Goal: Information Seeking & Learning: Learn about a topic

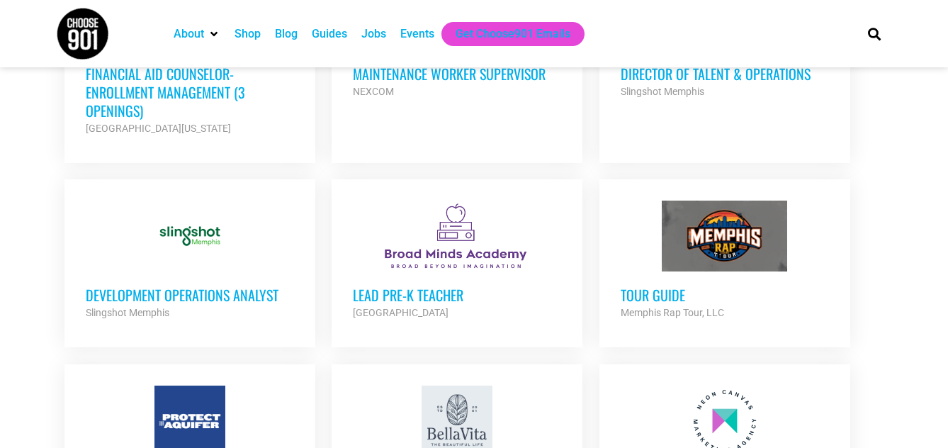
scroll to position [1485, 0]
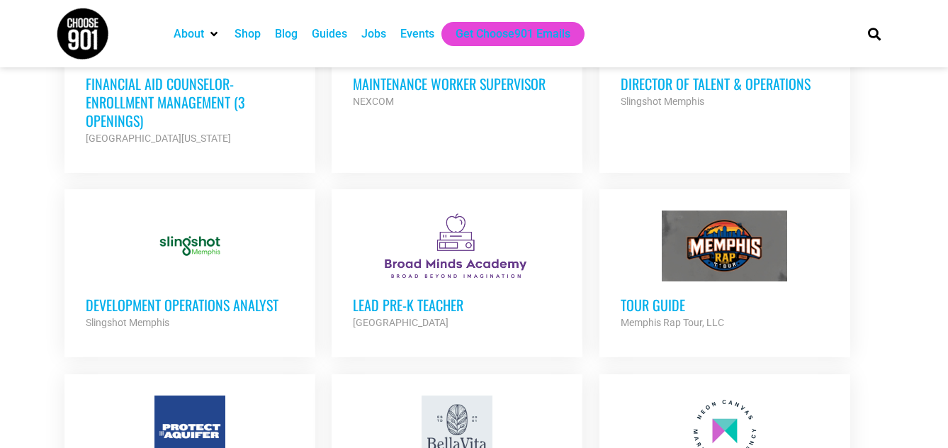
click at [216, 296] on h3 "Development Operations Analyst" at bounding box center [190, 305] width 208 height 18
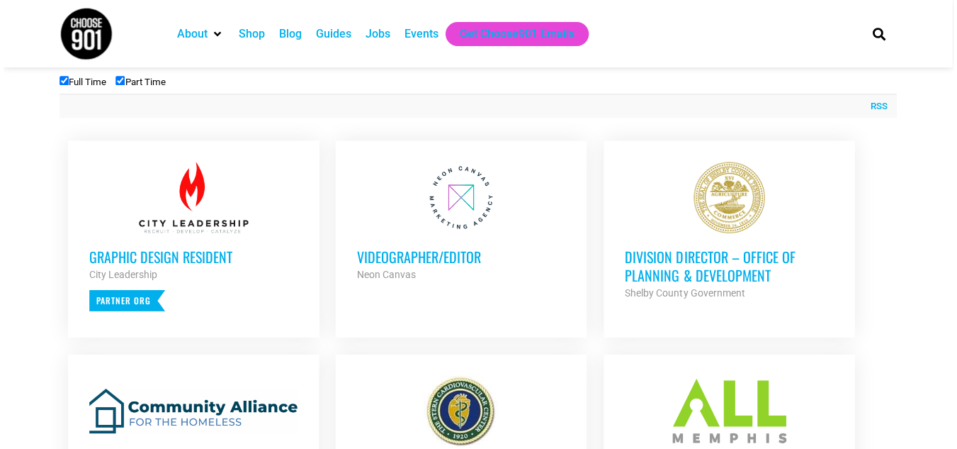
scroll to position [509, 0]
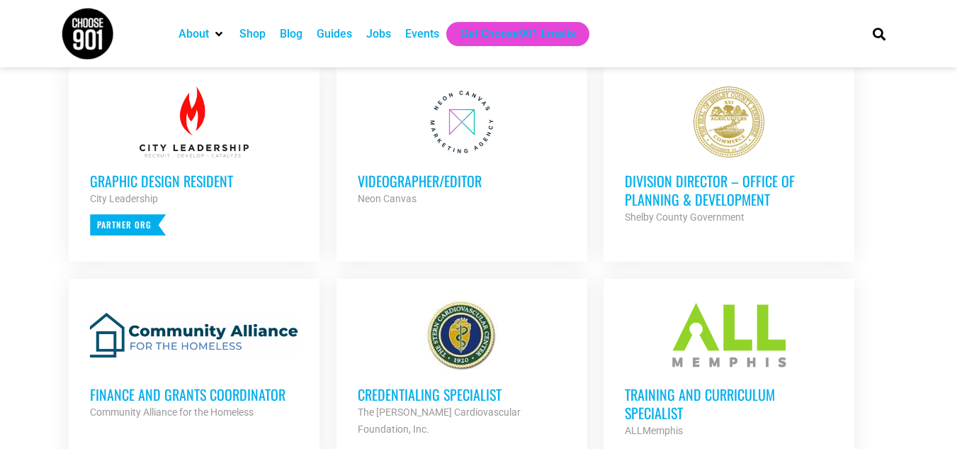
scroll to position [585, 0]
click at [719, 377] on div "Training and Curriculum Specialist ALLMemphis Partner Org" at bounding box center [729, 404] width 208 height 68
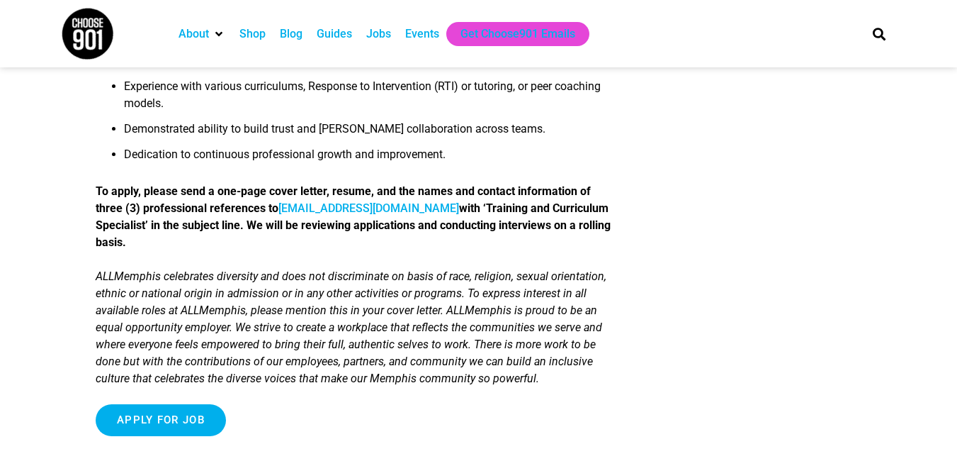
scroll to position [1496, 0]
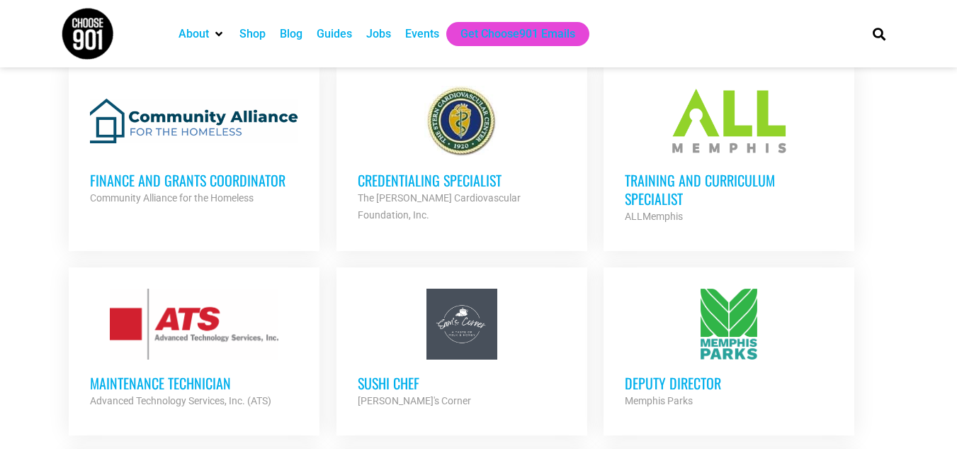
scroll to position [799, 0]
click at [402, 388] on h3 "Sushi Chef" at bounding box center [462, 382] width 208 height 18
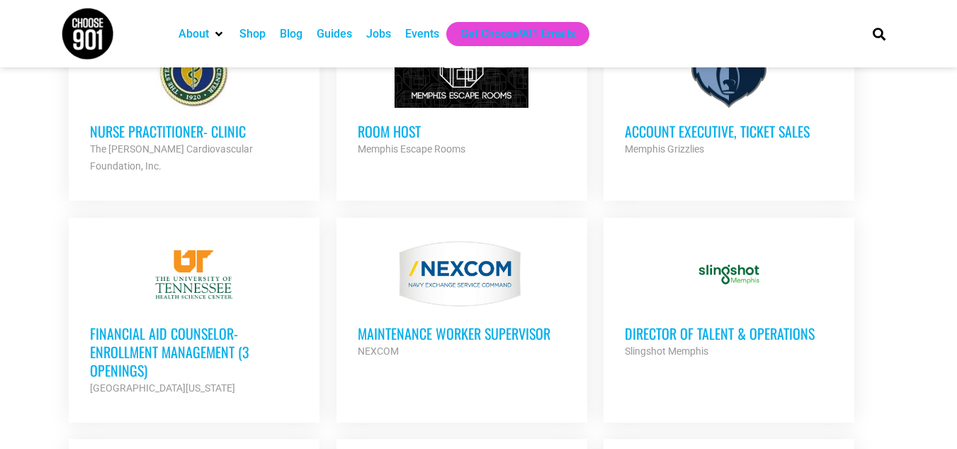
scroll to position [1236, 0]
click at [226, 309] on div "Financial Aid Counselor-Enrollment Management (3 Openings) [GEOGRAPHIC_DATA][US…" at bounding box center [194, 352] width 208 height 86
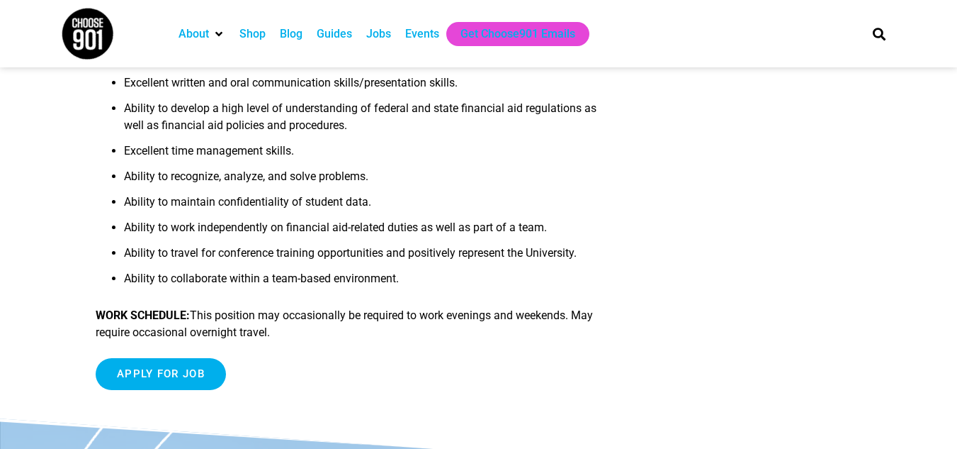
scroll to position [951, 0]
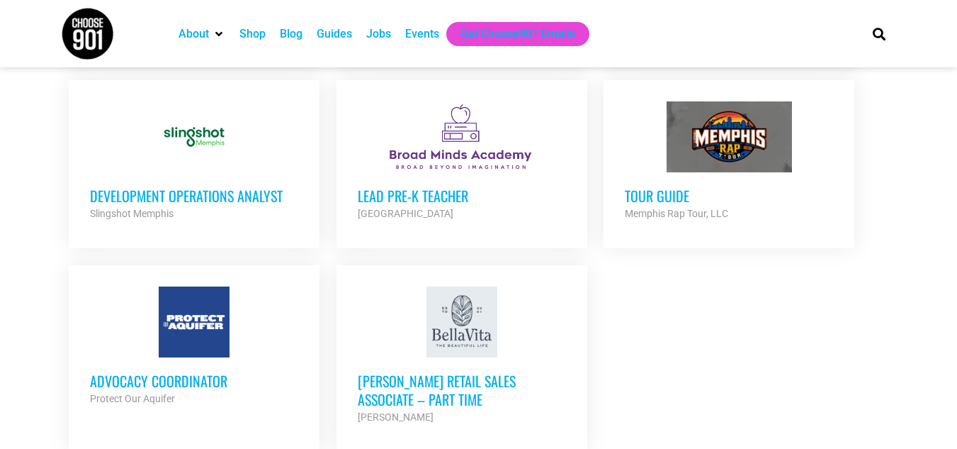
scroll to position [1605, 0]
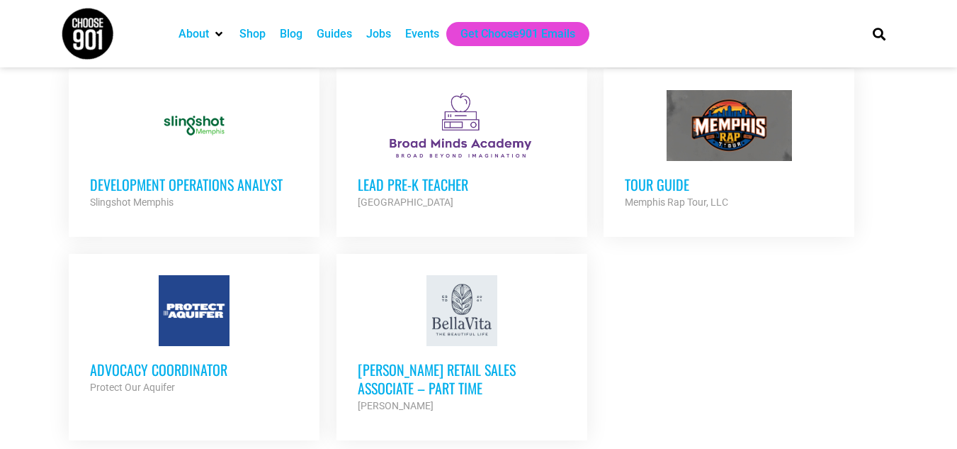
click at [408, 362] on h3 "[PERSON_NAME] Retail Sales Associate – Part Time" at bounding box center [462, 378] width 208 height 37
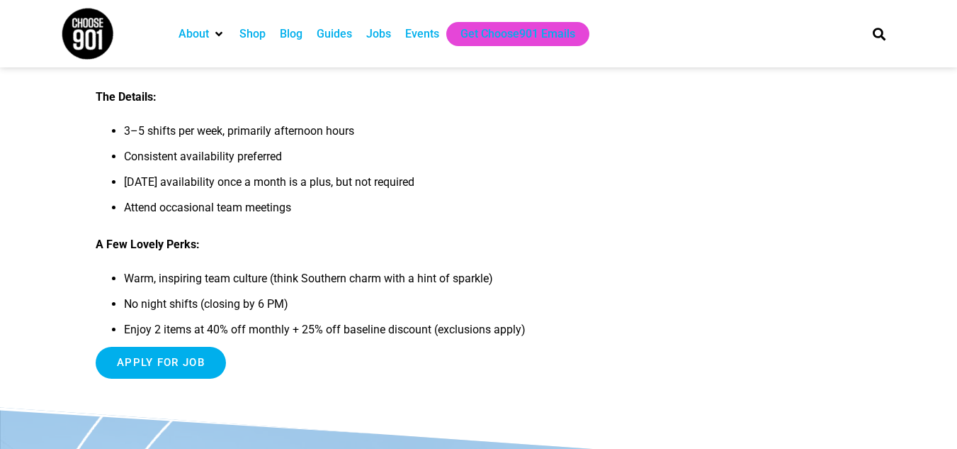
scroll to position [522, 0]
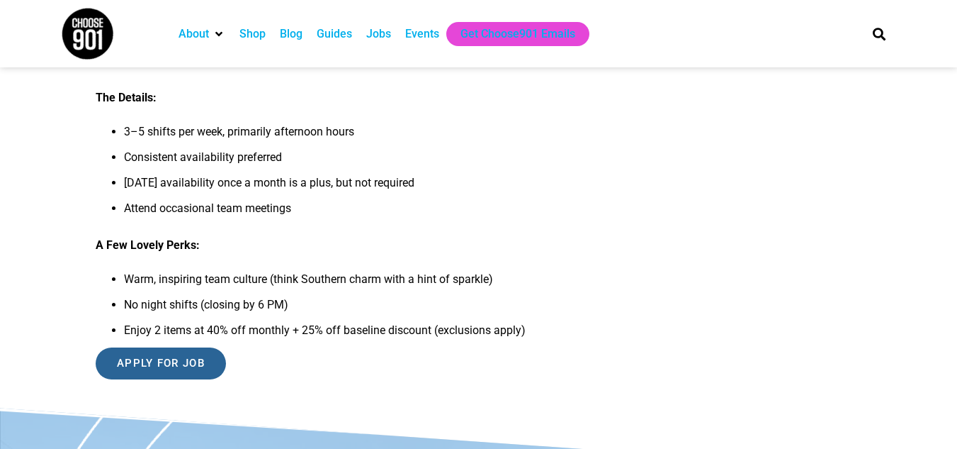
click at [193, 347] on input "Apply for job" at bounding box center [161, 363] width 130 height 32
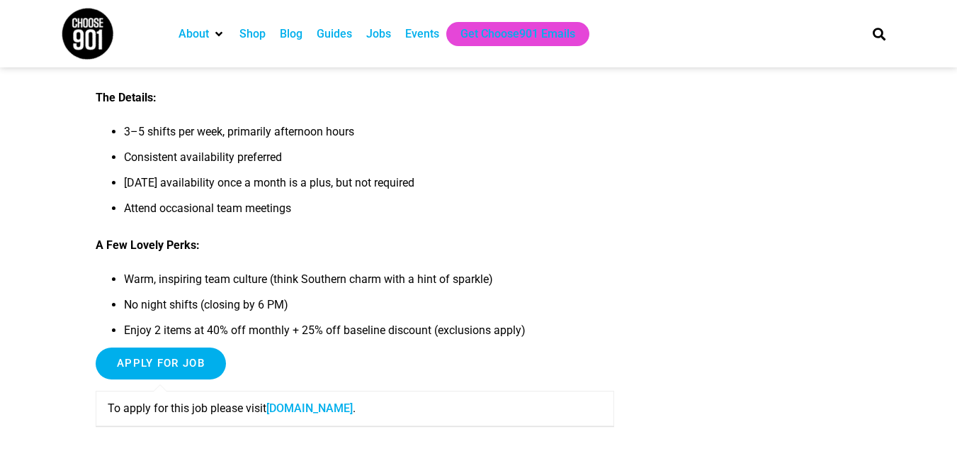
click at [347, 401] on link "shopbellavita.isolvedhire.com" at bounding box center [309, 407] width 86 height 13
